Goal: Task Accomplishment & Management: Complete application form

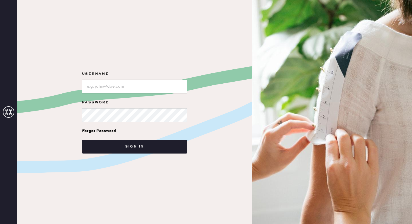
click at [138, 88] on input "loginName" at bounding box center [134, 87] width 105 height 14
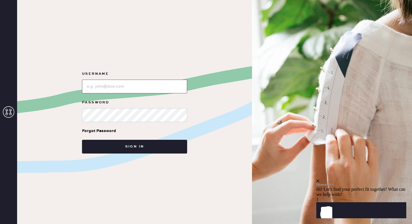
type input "reformationsoho"
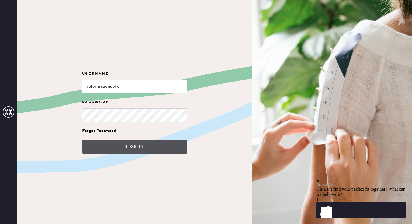
click at [109, 142] on button "Sign in" at bounding box center [134, 147] width 105 height 14
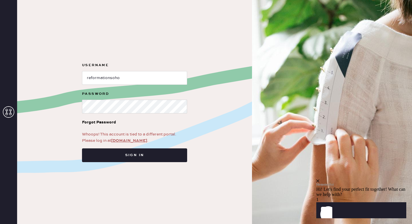
click at [118, 139] on link "[DOMAIN_NAME]" at bounding box center [129, 140] width 36 height 5
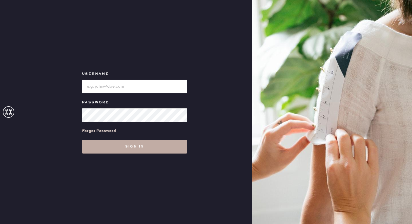
type input "reformationsoho"
click at [119, 142] on button "Sign in" at bounding box center [134, 147] width 105 height 14
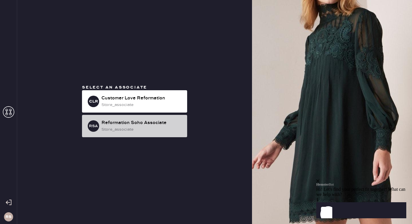
click at [119, 128] on div "store_associate" at bounding box center [142, 129] width 81 height 6
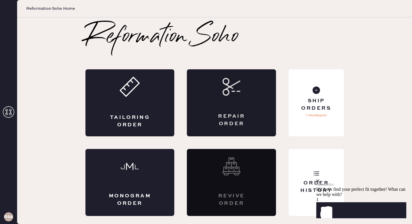
click at [224, 104] on div "Repair Order" at bounding box center [231, 102] width 89 height 67
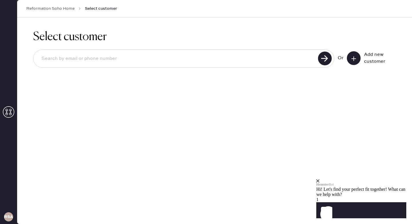
click at [357, 52] on button at bounding box center [354, 58] width 14 height 14
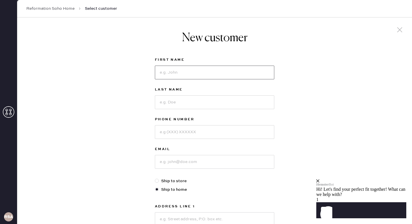
click at [200, 72] on input at bounding box center [215, 72] width 120 height 14
type input "margarita"
click at [184, 104] on input at bounding box center [215, 102] width 120 height 14
type input "potapora"
click at [181, 136] on input at bounding box center [215, 132] width 120 height 14
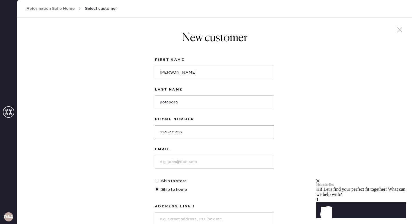
type input "9173271236"
click at [164, 165] on input at bounding box center [215, 162] width 120 height 14
type input "margaritapotapo"
click at [175, 103] on input "potapora" at bounding box center [215, 102] width 120 height 14
type input "potapova"
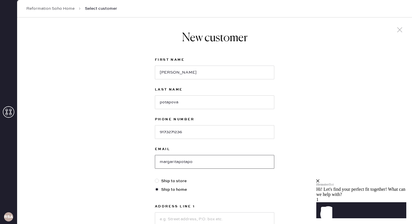
click at [193, 162] on input "margaritapotapo" at bounding box center [215, 162] width 120 height 14
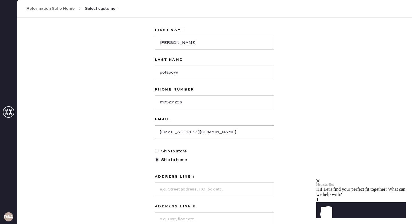
scroll to position [30, 0]
type input "margaritapotapova2000@gmaill.com"
click at [189, 189] on input at bounding box center [215, 189] width 120 height 14
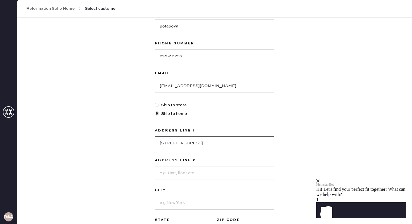
scroll to position [76, 0]
type input "8755 19th avenue"
click at [189, 172] on input at bounding box center [215, 172] width 120 height 14
type input "2F"
click at [197, 205] on input at bounding box center [215, 202] width 120 height 14
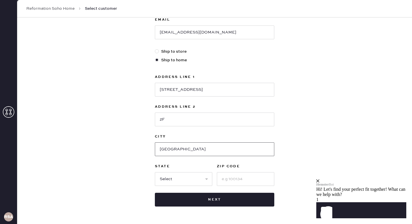
scroll to position [131, 0]
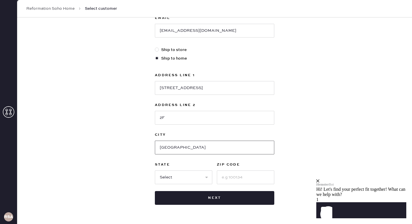
type input "brooklyn"
click at [162, 172] on select "Select AK AL AR AZ CA CO CT DC DE FL GA HI IA ID IL IN KS KY LA MA MD ME MI MN …" at bounding box center [183, 177] width 57 height 14
select select "NY"
click at [155, 170] on select "Select AK AL AR AZ CA CO CT DC DE FL GA HI IA ID IL IN KS KY LA MA MD ME MI MN …" at bounding box center [183, 177] width 57 height 14
click at [235, 182] on input at bounding box center [245, 177] width 57 height 14
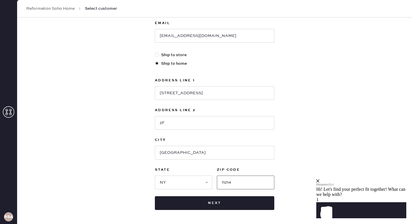
scroll to position [126, 0]
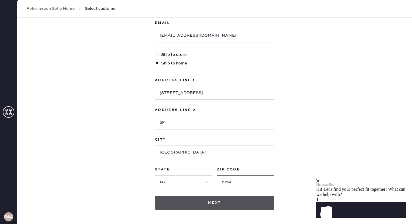
type input "11214"
click at [214, 203] on button "Next" at bounding box center [215, 203] width 120 height 14
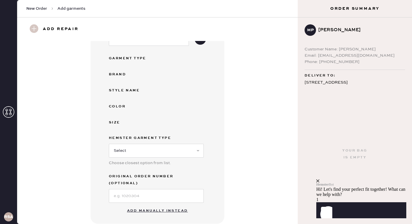
scroll to position [41, 0]
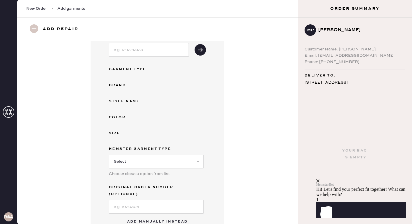
click at [167, 216] on button "Add manually instead" at bounding box center [158, 221] width 68 height 11
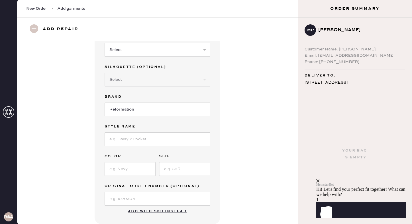
scroll to position [0, 0]
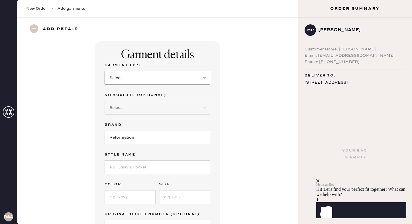
click at [173, 79] on select "Select Basic Skirt Jeans Leggings Pants Shorts Basic Sleeved Dress Basic Sleeve…" at bounding box center [158, 78] width 106 height 14
select select "8"
click at [105, 71] on select "Select Basic Skirt Jeans Leggings Pants Shorts Basic Sleeved Dress Basic Sleeve…" at bounding box center [158, 78] width 106 height 14
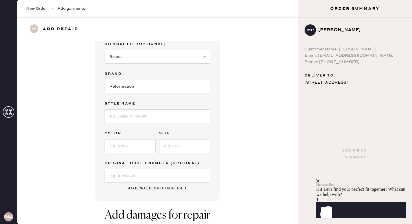
scroll to position [51, 0]
click at [133, 144] on input at bounding box center [130, 146] width 51 height 14
type input "green floral"
click at [170, 148] on input at bounding box center [184, 146] width 51 height 14
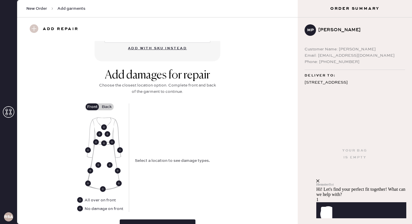
scroll to position [193, 0]
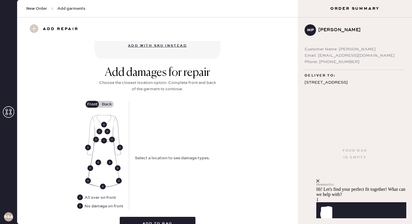
type input "2"
click at [104, 140] on use at bounding box center [104, 141] width 6 height 6
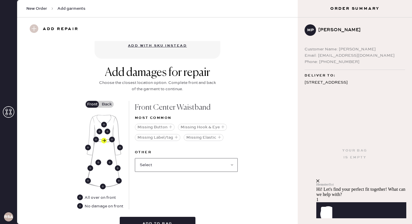
click at [154, 164] on select "Select Broken / Ripped Hem Broken Beads Broken Belt Loop Broken Button Broken C…" at bounding box center [186, 165] width 103 height 14
select select "2001"
click at [135, 158] on select "Select Broken / Ripped Hem Broken Beads Broken Belt Loop Broken Button Broken C…" at bounding box center [186, 165] width 103 height 14
select select
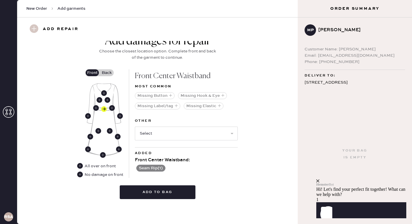
click at [107, 72] on label "Back" at bounding box center [107, 72] width 14 height 7
click at [107, 73] on input "Back" at bounding box center [107, 73] width 0 height 0
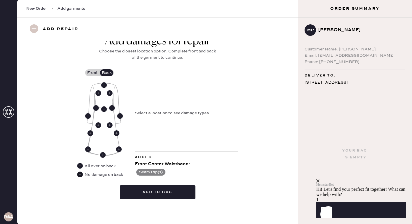
click at [80, 174] on use at bounding box center [80, 174] width 6 height 6
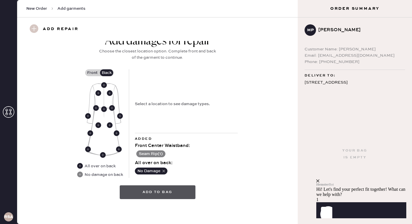
click at [149, 189] on button "Add to bag" at bounding box center [158, 192] width 76 height 14
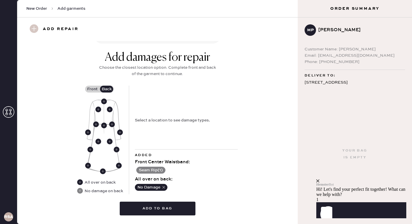
scroll to position [233, 0]
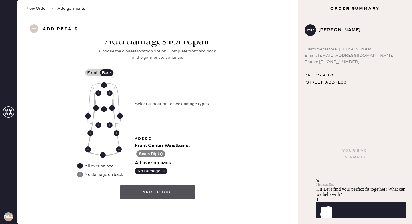
click at [162, 192] on button "Add to bag" at bounding box center [158, 192] width 76 height 14
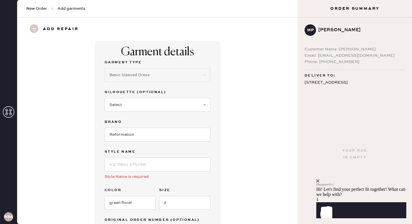
scroll to position [3, 0]
click at [169, 164] on input at bounding box center [158, 164] width 106 height 14
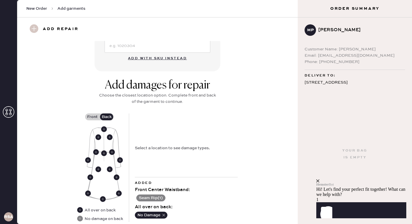
scroll to position [233, 0]
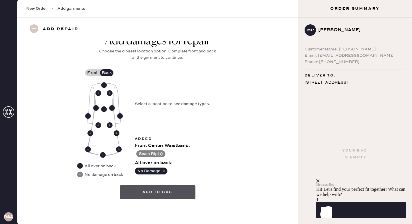
type input "not sure"
click at [167, 192] on button "Add to bag" at bounding box center [158, 192] width 76 height 14
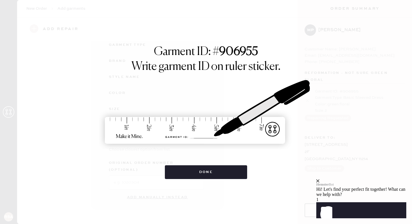
scroll to position [58, 0]
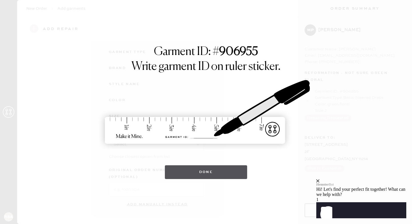
click at [188, 177] on button "Done" at bounding box center [206, 172] width 83 height 14
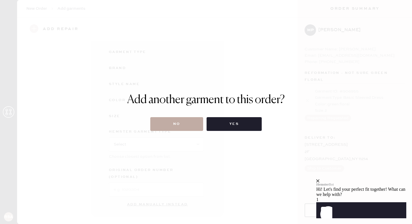
click at [192, 124] on button "No" at bounding box center [176, 124] width 53 height 14
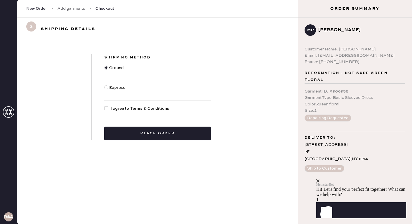
click at [101, 110] on div "Shipping Method Ground Express I agree to Terms & Conditions Place order" at bounding box center [158, 97] width 132 height 86
click at [106, 110] on div at bounding box center [106, 108] width 4 height 4
click at [105, 106] on input "I agree to Terms & Conditions" at bounding box center [104, 105] width 0 height 0
checkbox input "true"
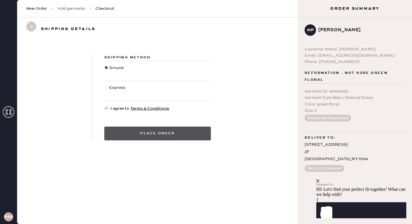
click at [124, 136] on button "Place order" at bounding box center [157, 133] width 107 height 14
